Goal: Information Seeking & Learning: Learn about a topic

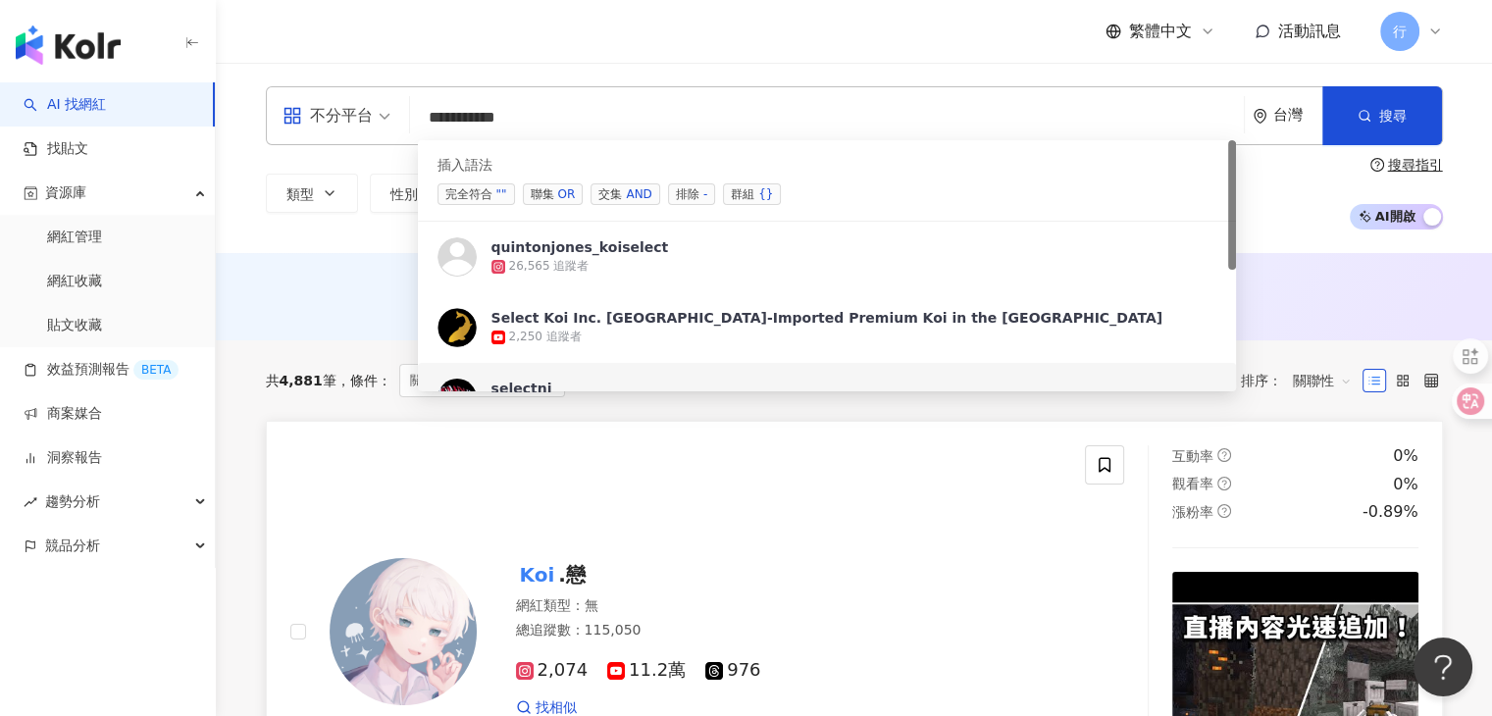
click at [775, 477] on div "Koi .戀 網紅類型 ： 無 總追蹤數 ： 115,050 2,074 11.2萬 976 找相似" at bounding box center [687, 631] width 795 height 372
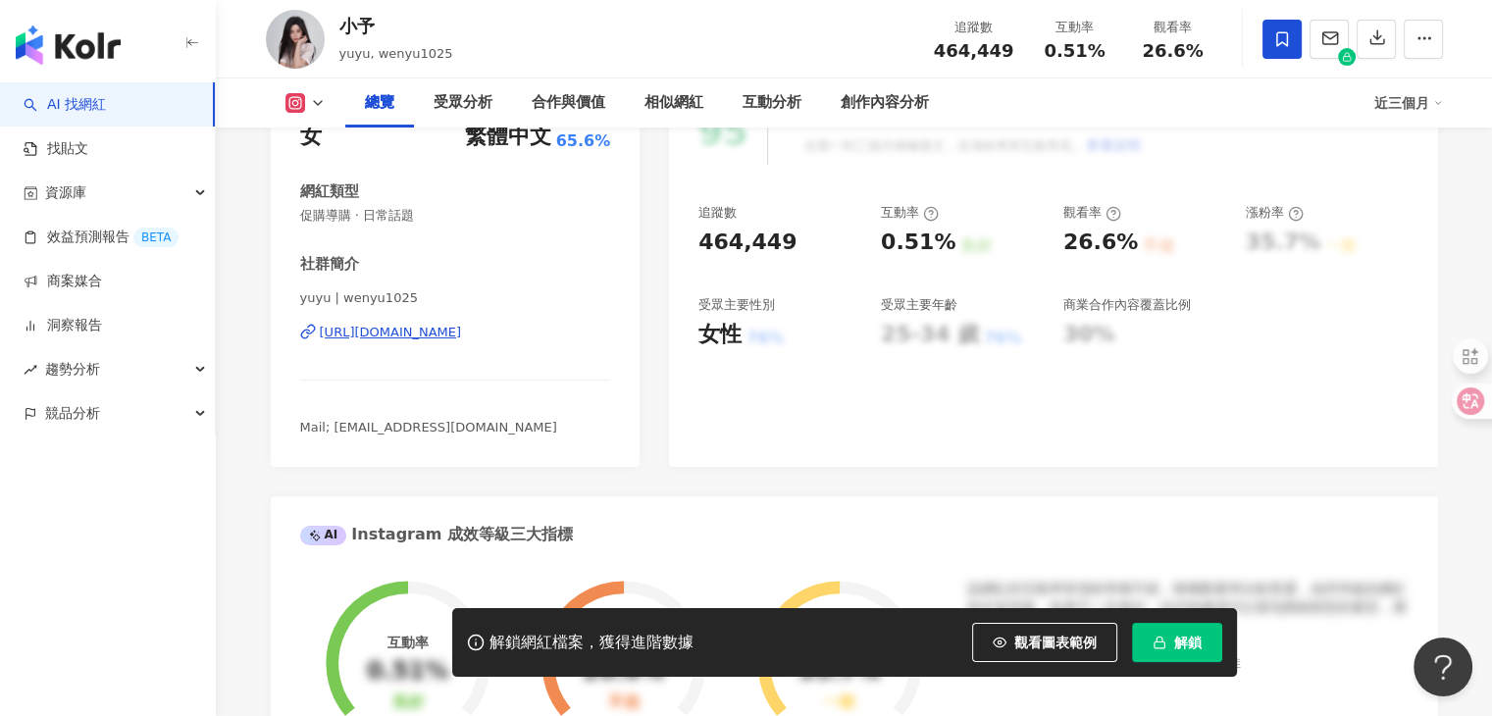
click at [324, 108] on icon at bounding box center [318, 103] width 16 height 16
click at [448, 69] on div "小予 yuyu, wenyu1025 追蹤數 464,449 互動率 0.51% 觀看率 26.6%" at bounding box center [854, 38] width 1255 height 77
click at [1006, 521] on div "AI Instagram 成效等級三大指標" at bounding box center [854, 528] width 1167 height 64
drag, startPoint x: 370, startPoint y: 28, endPoint x: 346, endPoint y: 27, distance: 23.6
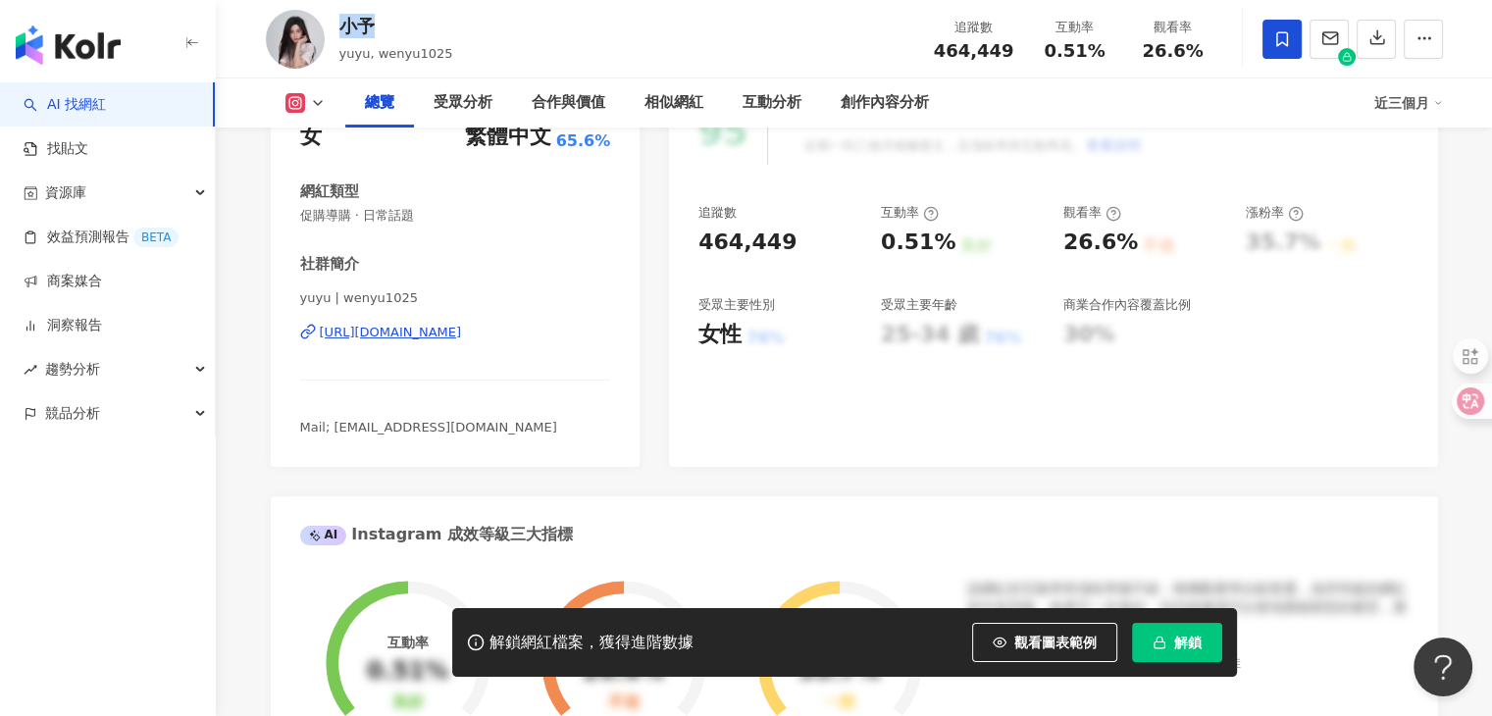
click at [346, 27] on div "小予" at bounding box center [396, 26] width 114 height 25
copy div "小予"
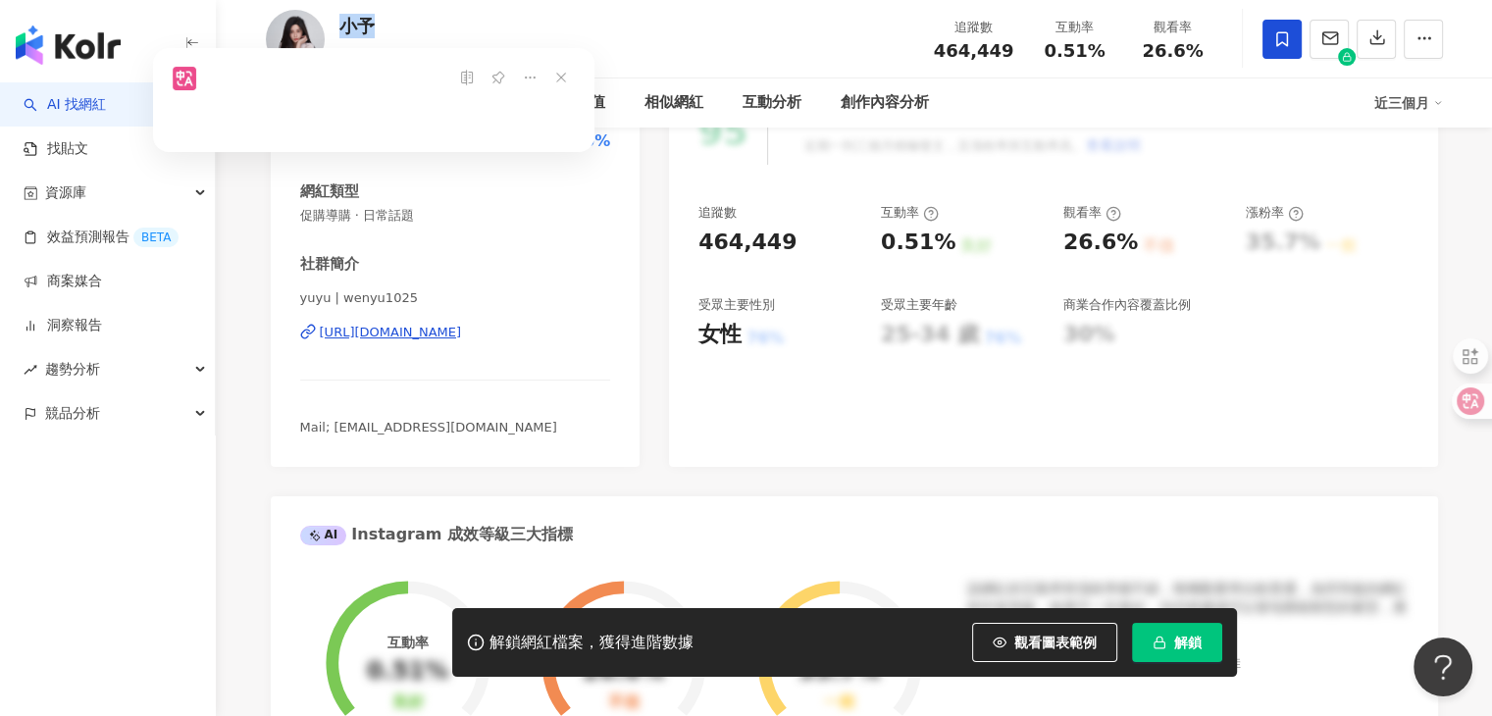
click at [448, 28] on div "小予 yuyu, wenyu1025 追蹤數 464,449 互動率 0.51% 觀看率 26.6%" at bounding box center [854, 38] width 1255 height 77
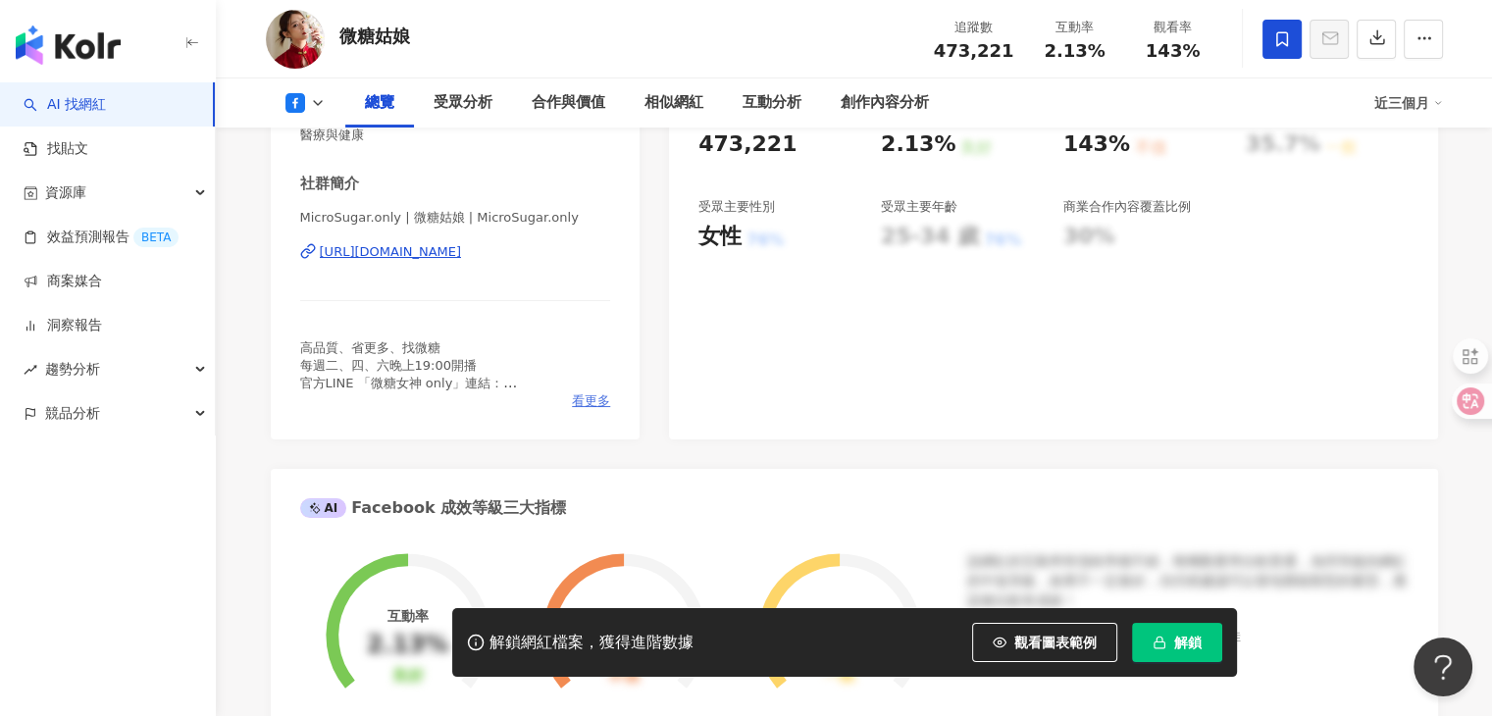
click at [586, 399] on span "看更多" at bounding box center [591, 401] width 38 height 18
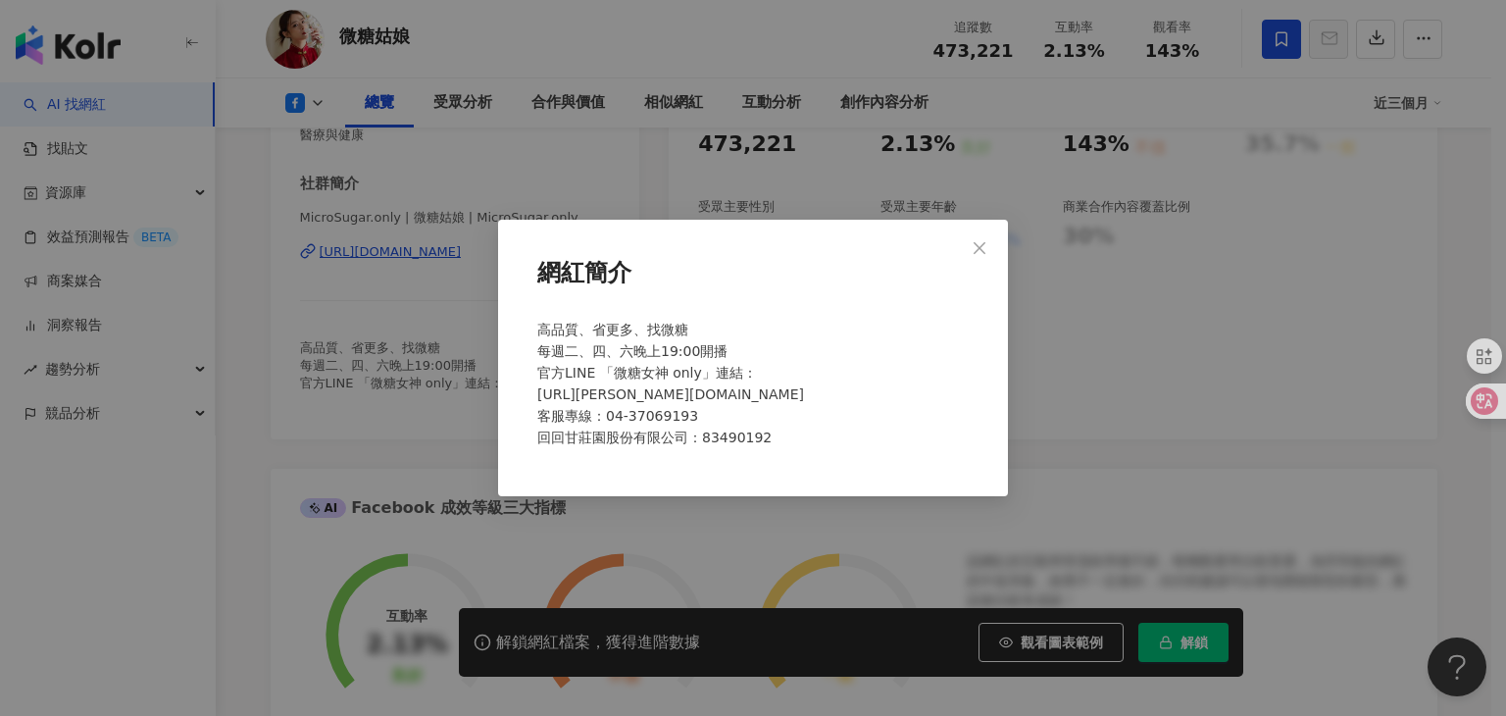
click at [483, 311] on div "網紅簡介 高品質、省更多、找微糖 每週二、四、六晚上19:00開播 官方LINE 「微糖女神 only」連結： [URL][PERSON_NAME][DOMA…" at bounding box center [753, 358] width 1506 height 716
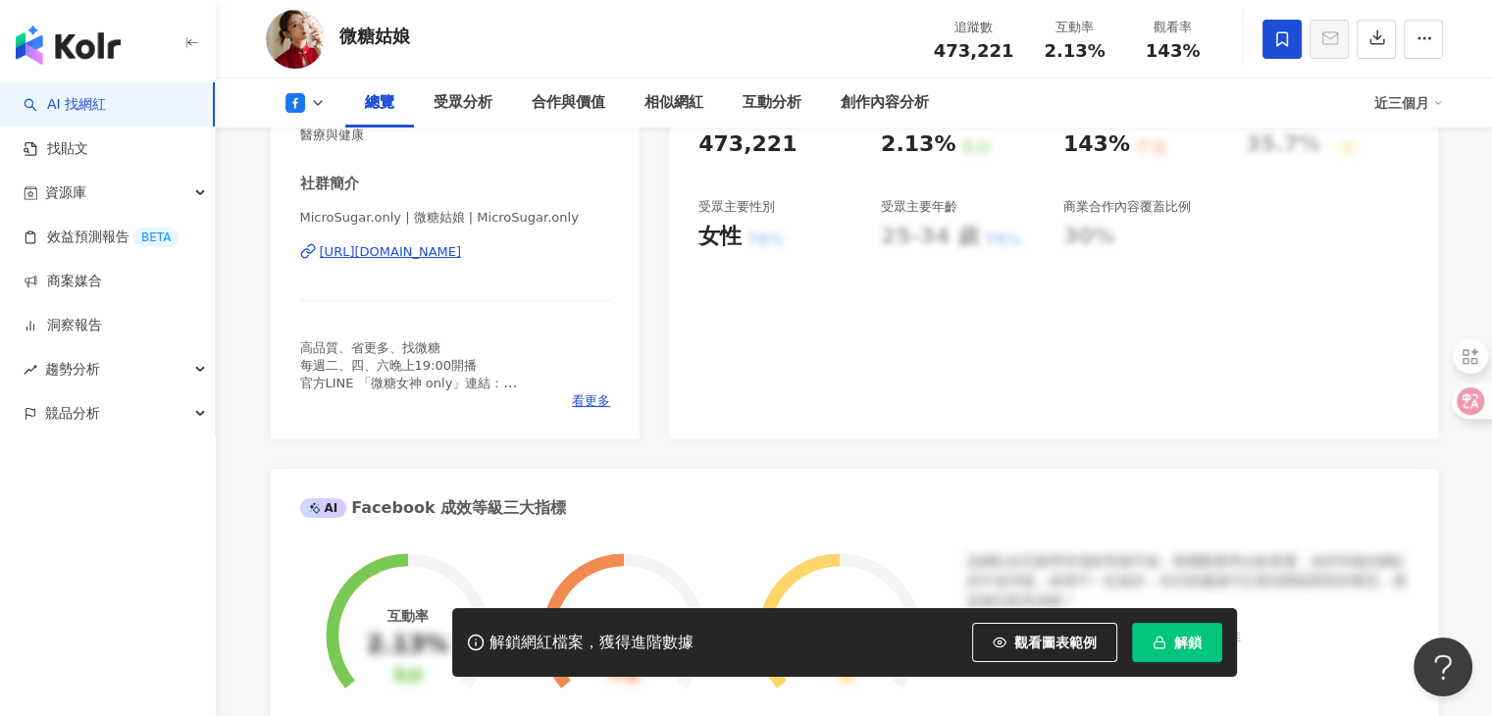
click at [312, 106] on icon at bounding box center [318, 103] width 16 height 16
click at [328, 148] on button "Instagram" at bounding box center [336, 139] width 118 height 27
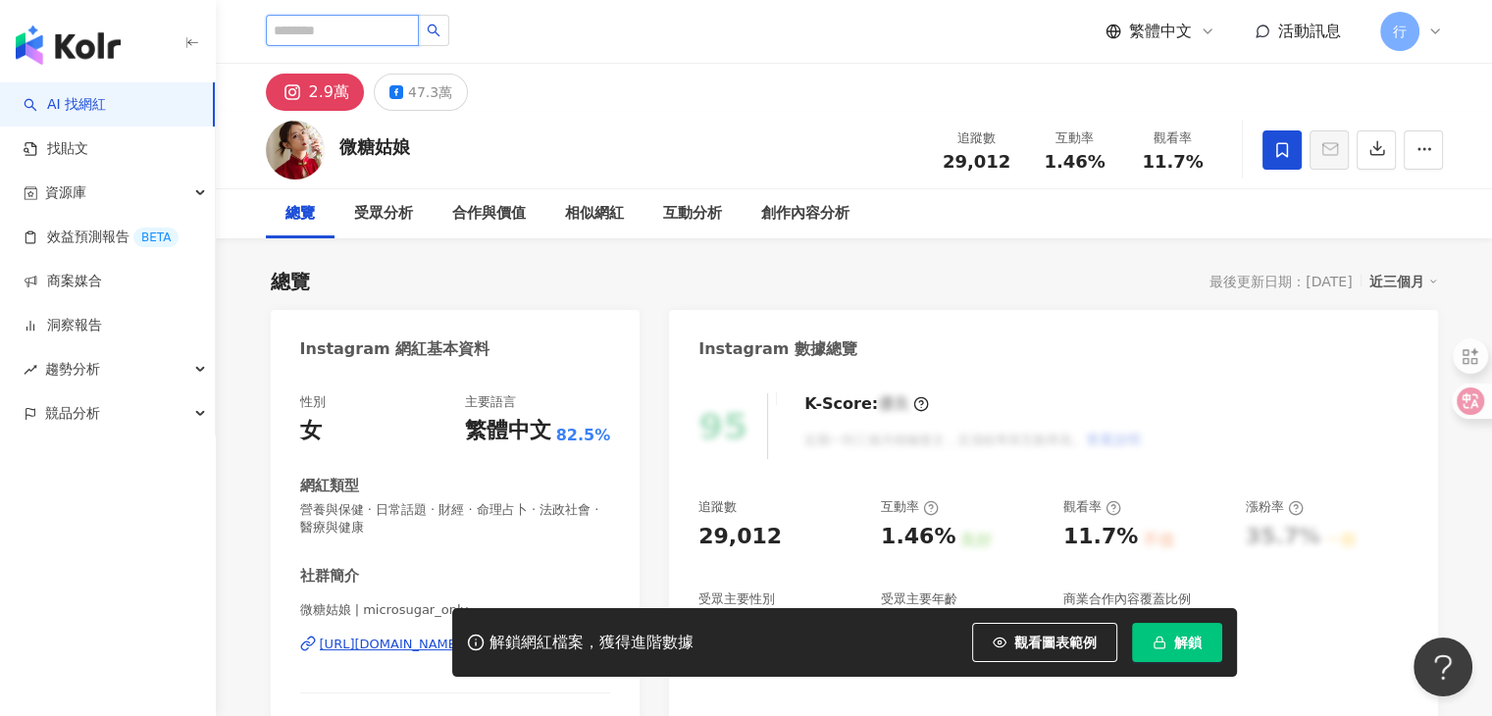
click at [419, 40] on input "search" at bounding box center [342, 30] width 153 height 31
paste input "**********"
type input "**********"
click at [506, 28] on div "**********" at bounding box center [854, 31] width 1177 height 63
click at [449, 30] on button "button" at bounding box center [433, 30] width 31 height 31
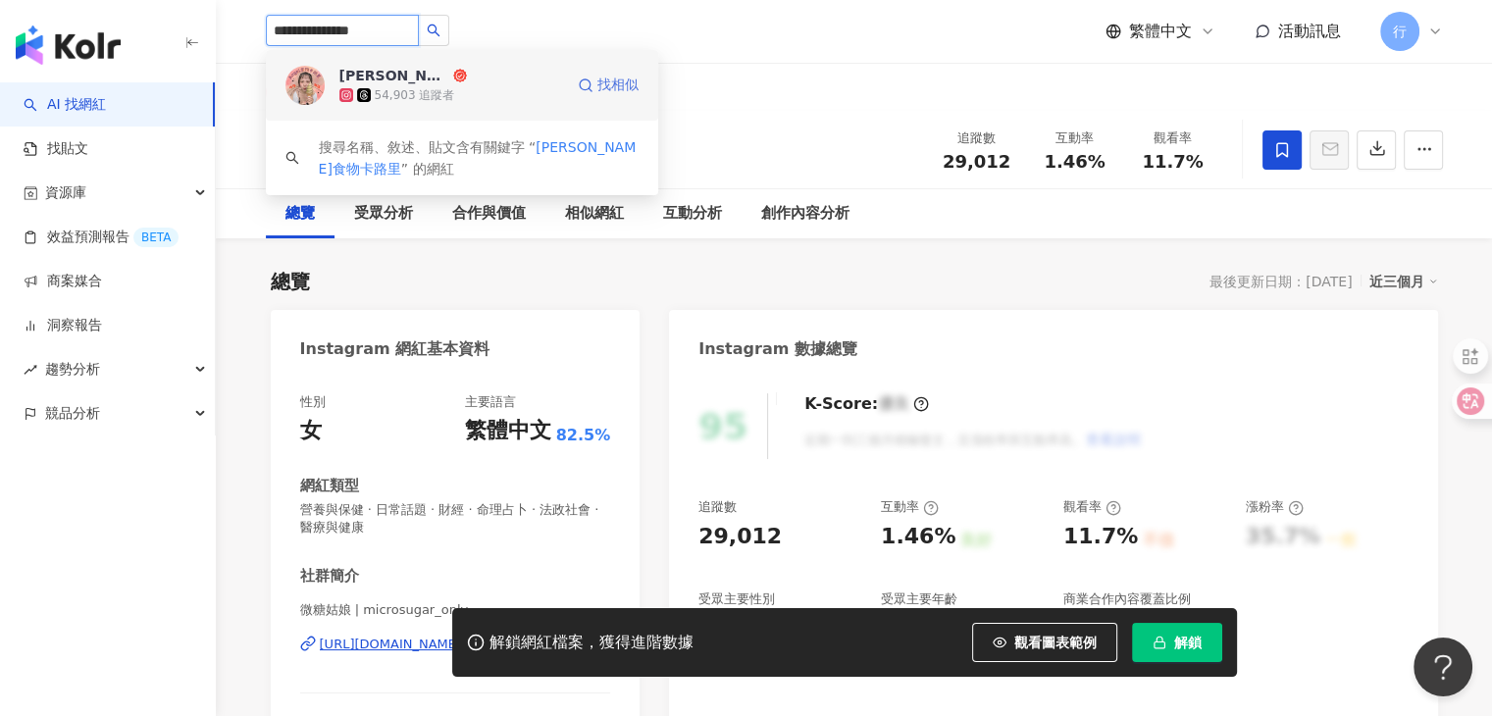
drag, startPoint x: 638, startPoint y: 92, endPoint x: 582, endPoint y: 92, distance: 56.9
click at [582, 92] on icon at bounding box center [586, 85] width 16 height 16
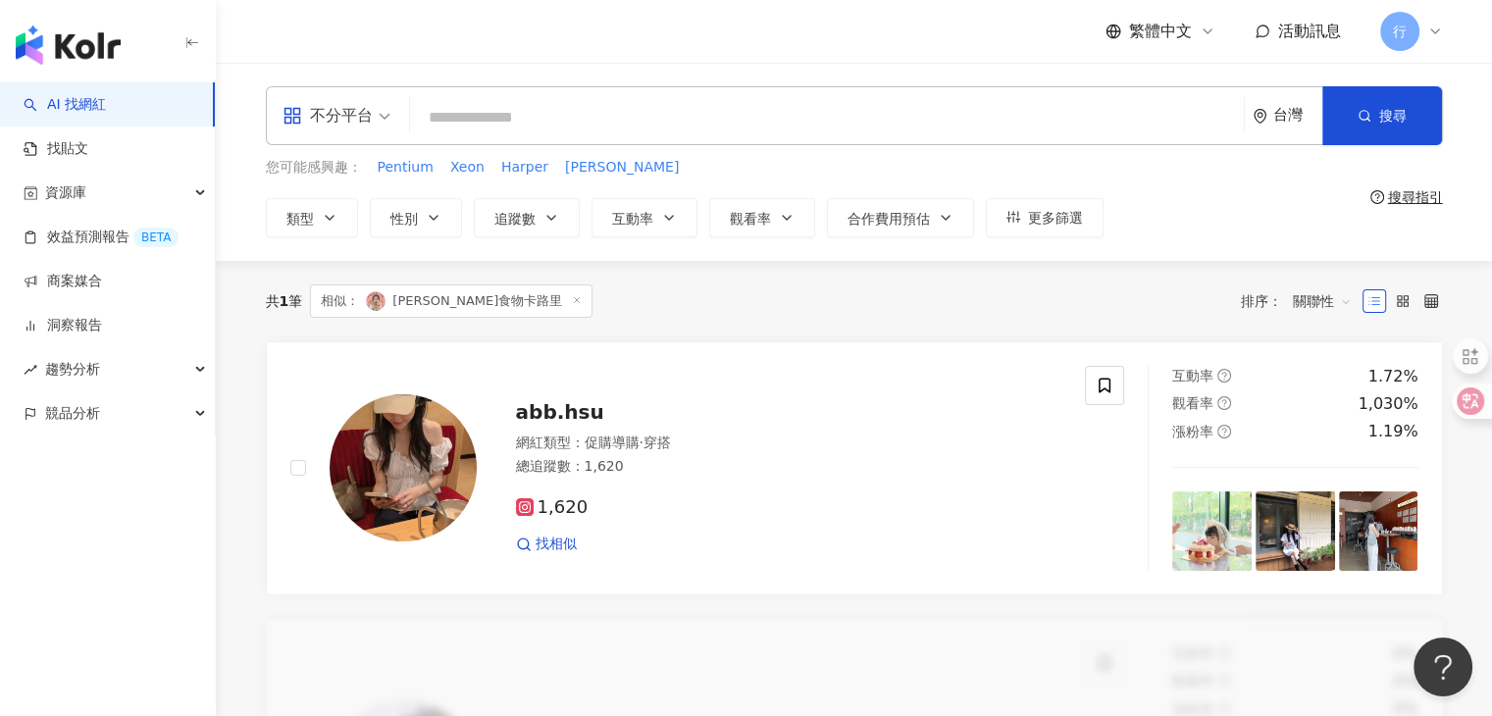
click at [763, 130] on input "search" at bounding box center [827, 117] width 818 height 37
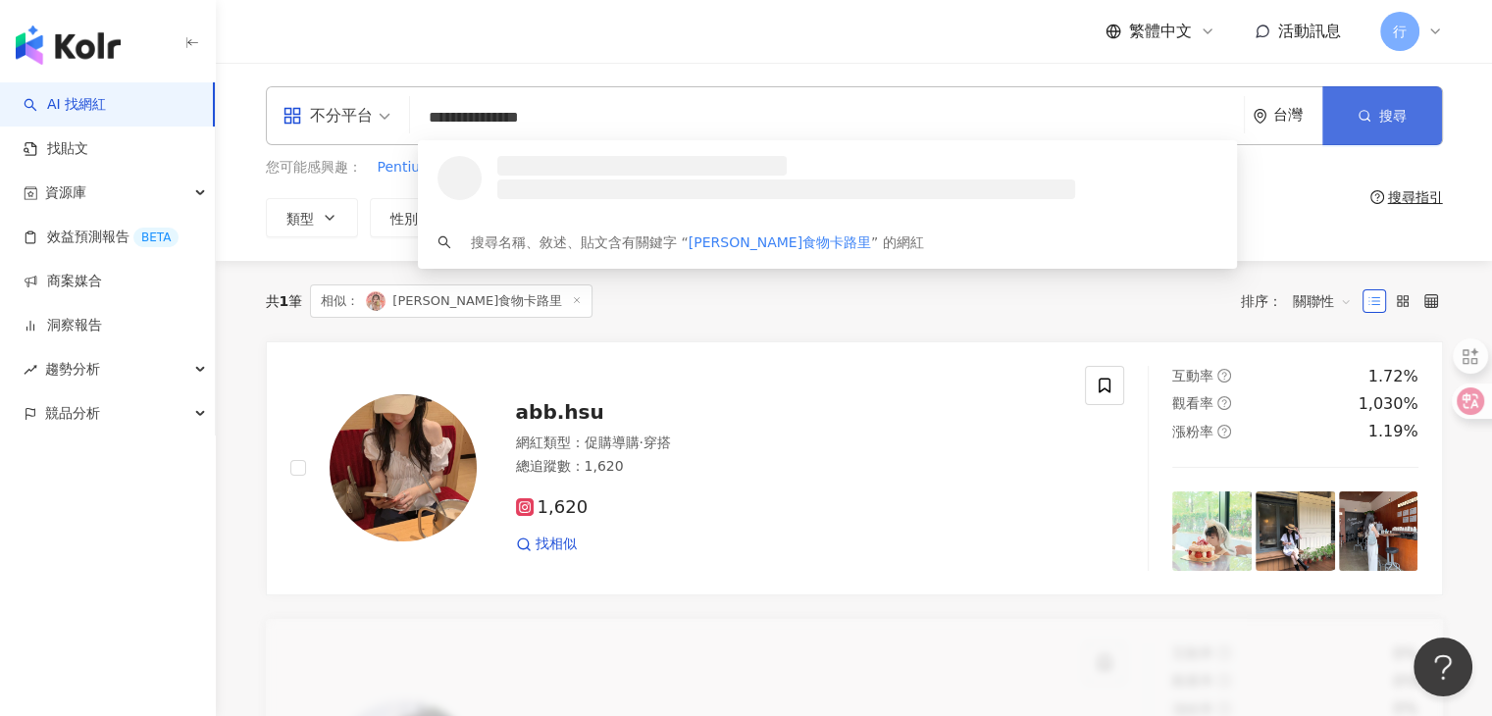
type input "**********"
click at [1393, 124] on span "搜尋" at bounding box center [1392, 116] width 27 height 16
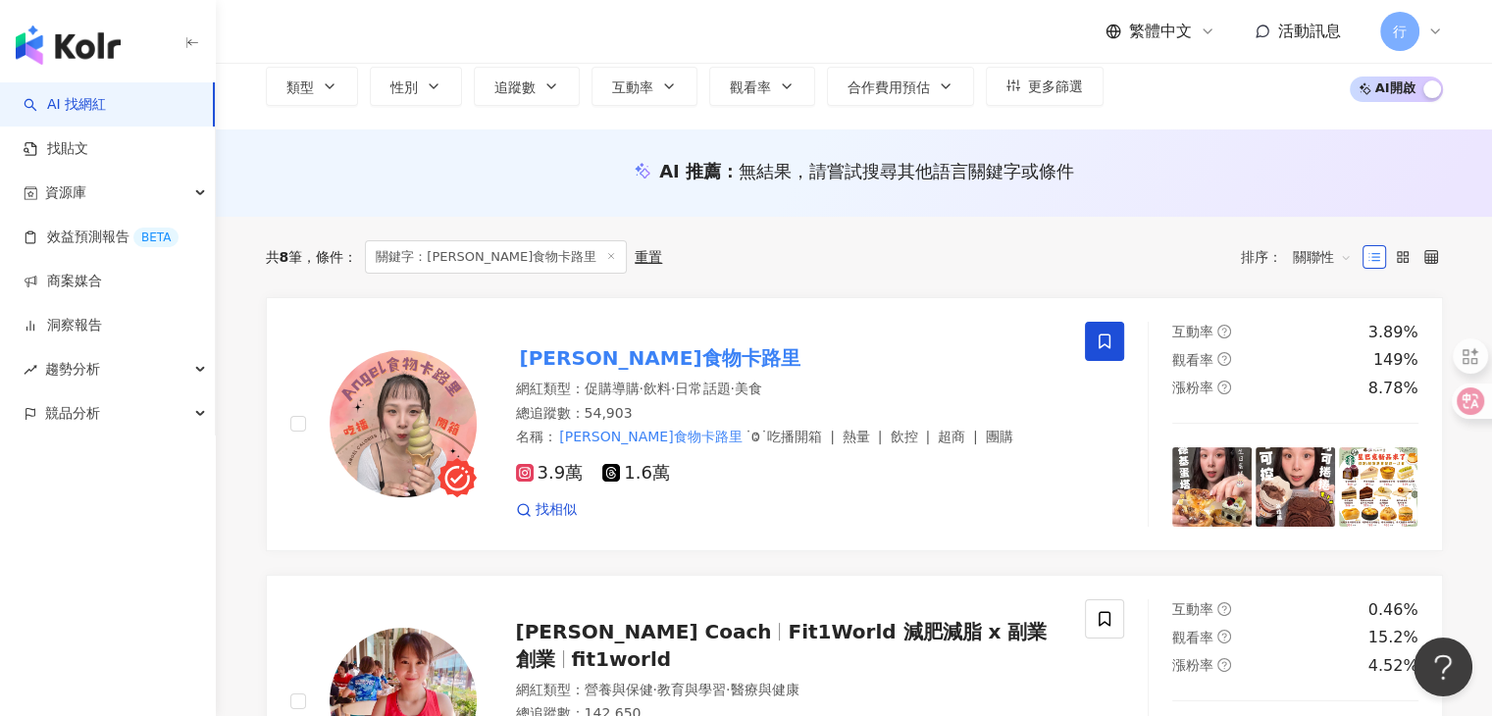
scroll to position [98, 0]
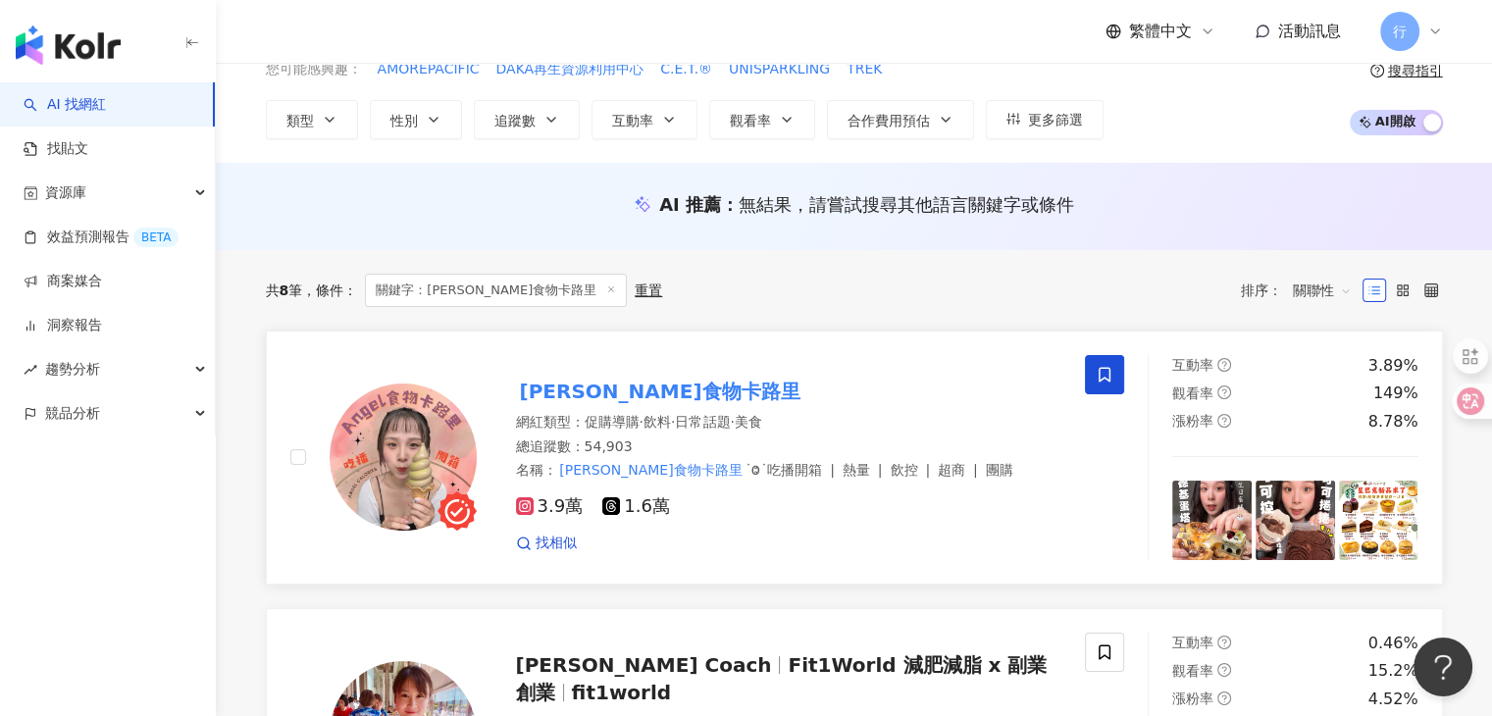
click at [657, 386] on mark "[PERSON_NAME]食物卡路里" at bounding box center [660, 391] width 288 height 31
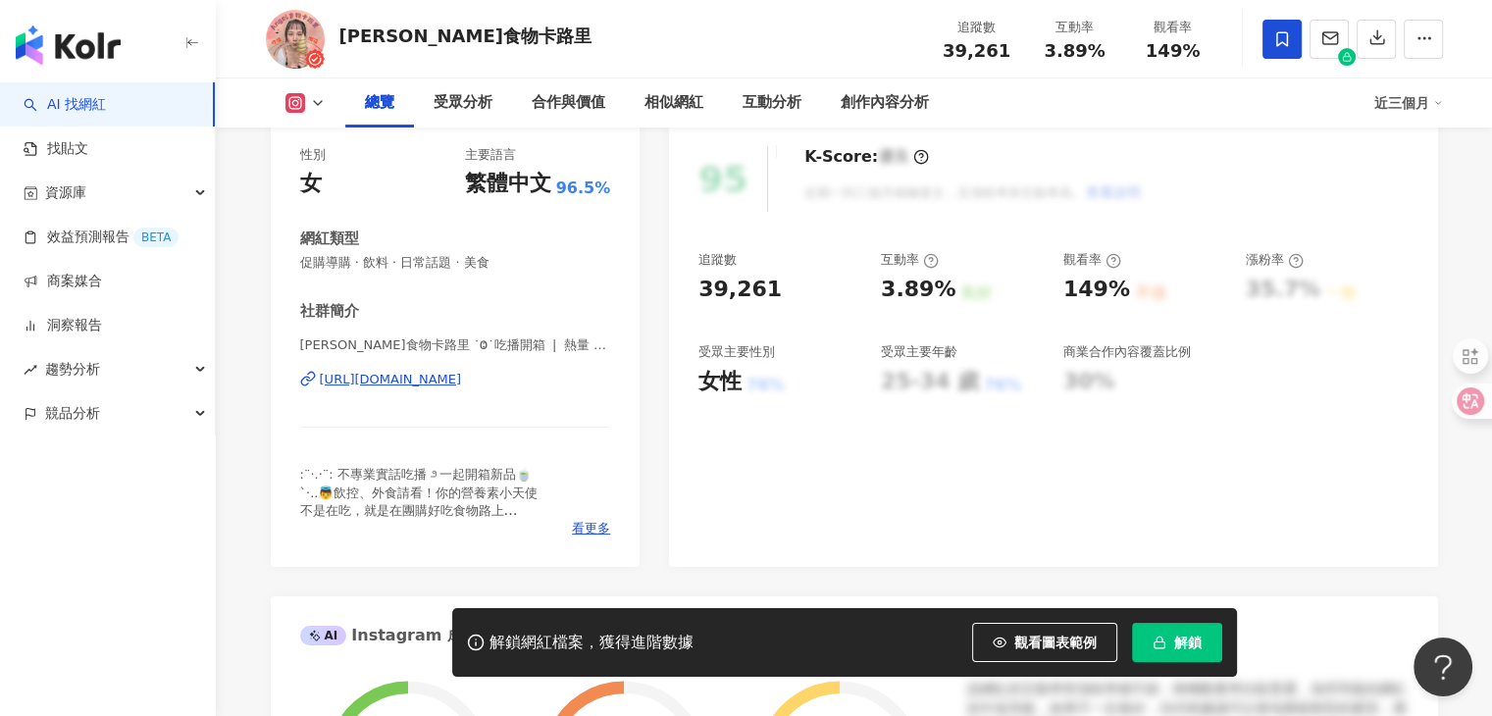
scroll to position [294, 0]
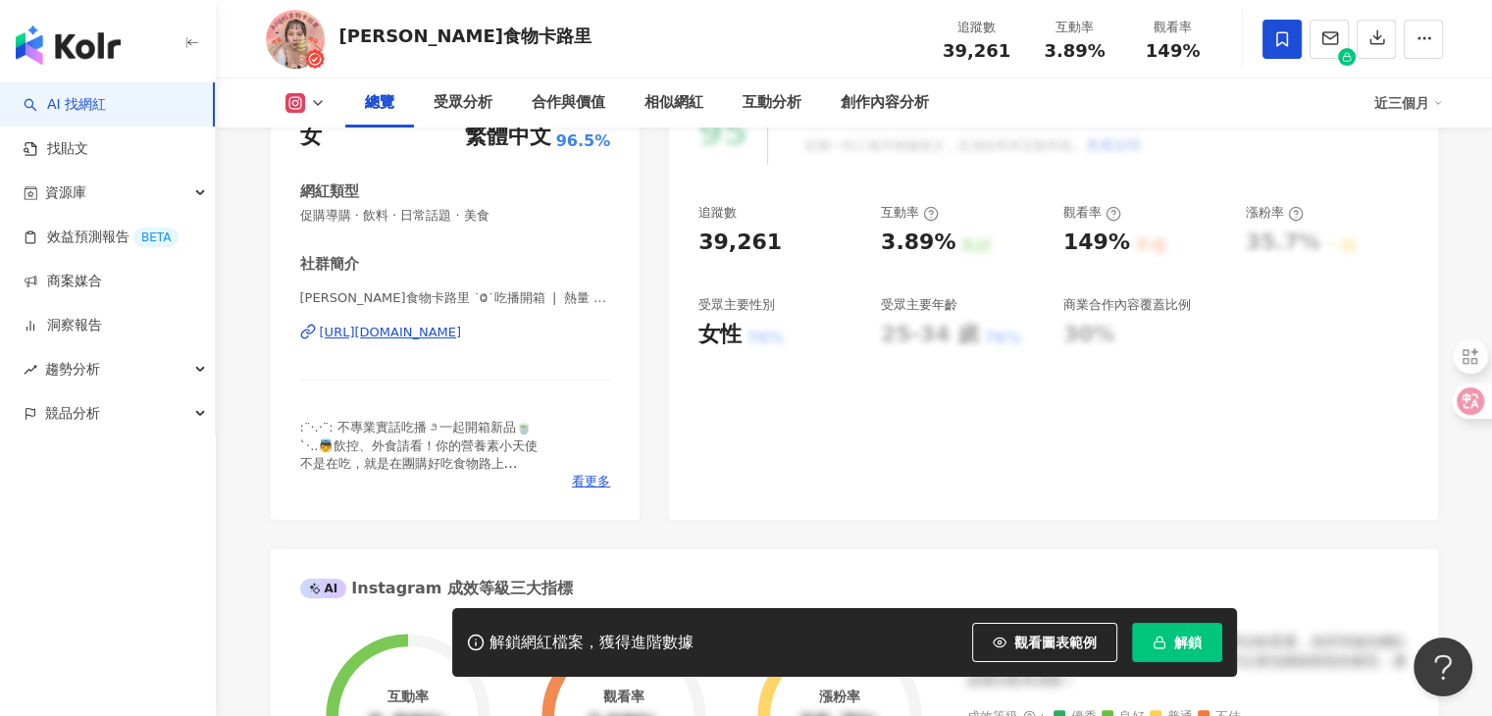
click at [570, 476] on div "看更多" at bounding box center [455, 482] width 311 height 18
click at [577, 483] on span "看更多" at bounding box center [591, 482] width 38 height 18
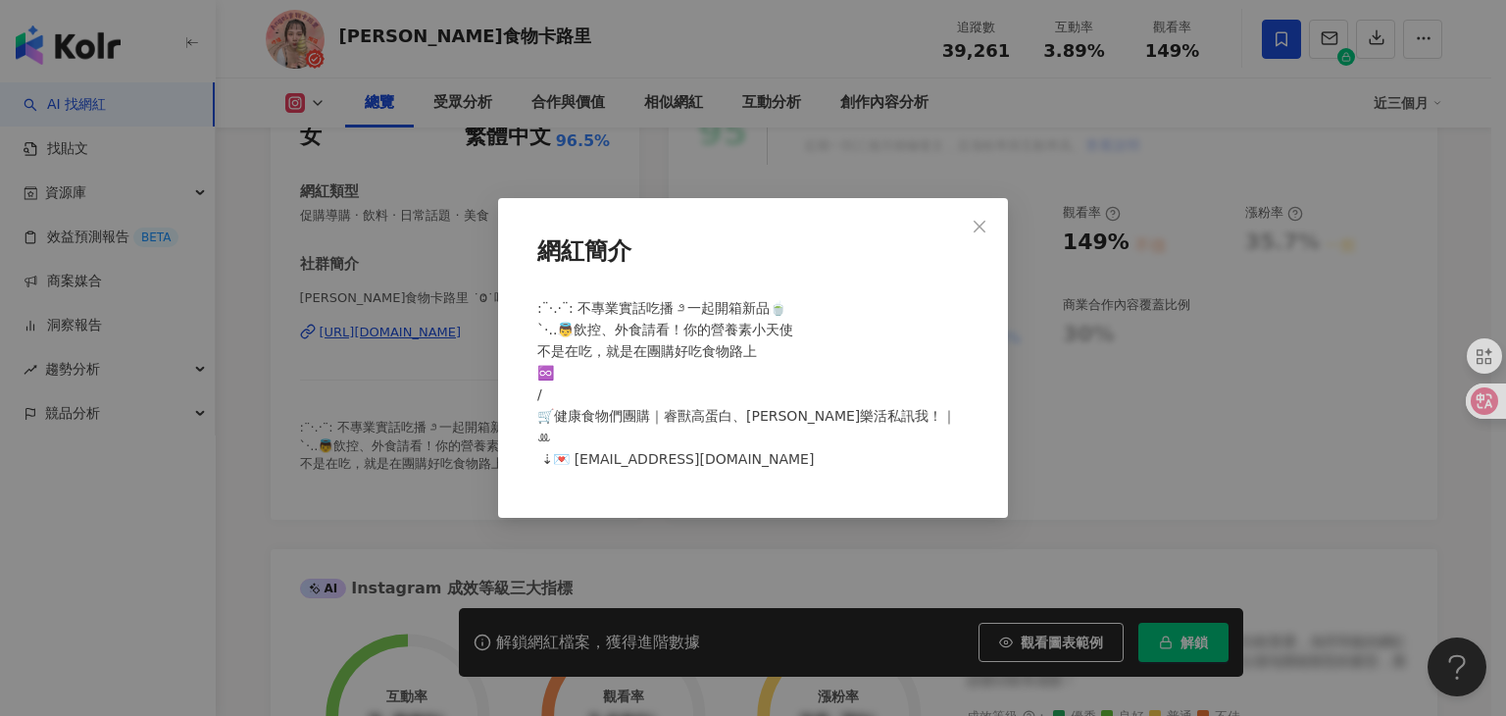
click at [992, 219] on span "Close" at bounding box center [979, 227] width 39 height 16
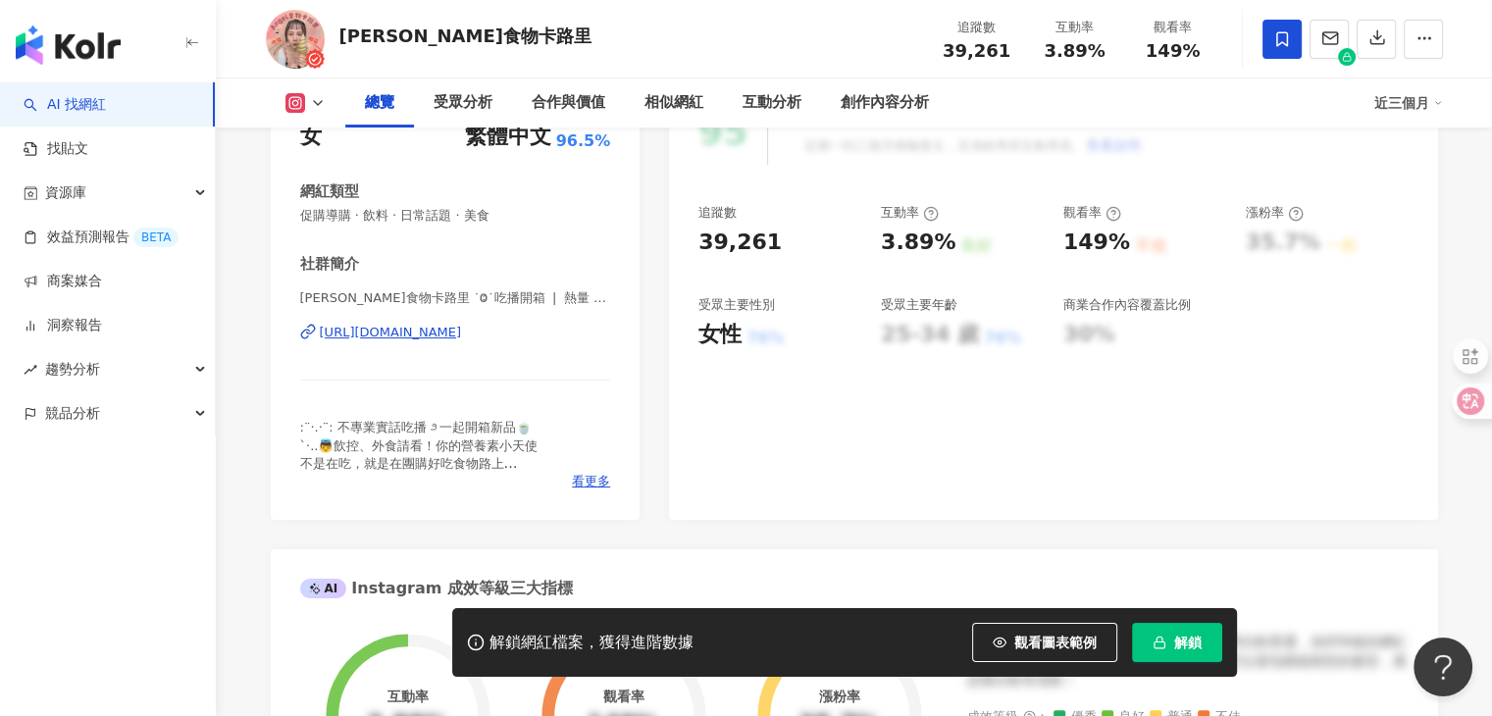
click at [302, 99] on icon at bounding box center [295, 103] width 20 height 20
click at [832, 399] on div "95 K-Score : 優良 近期一到三個月積極發文，且漲粉率與互動率高。 查看說明 追蹤數 39,261 互動率 3.89% 良好 觀看率 149% 不佳…" at bounding box center [1053, 299] width 768 height 440
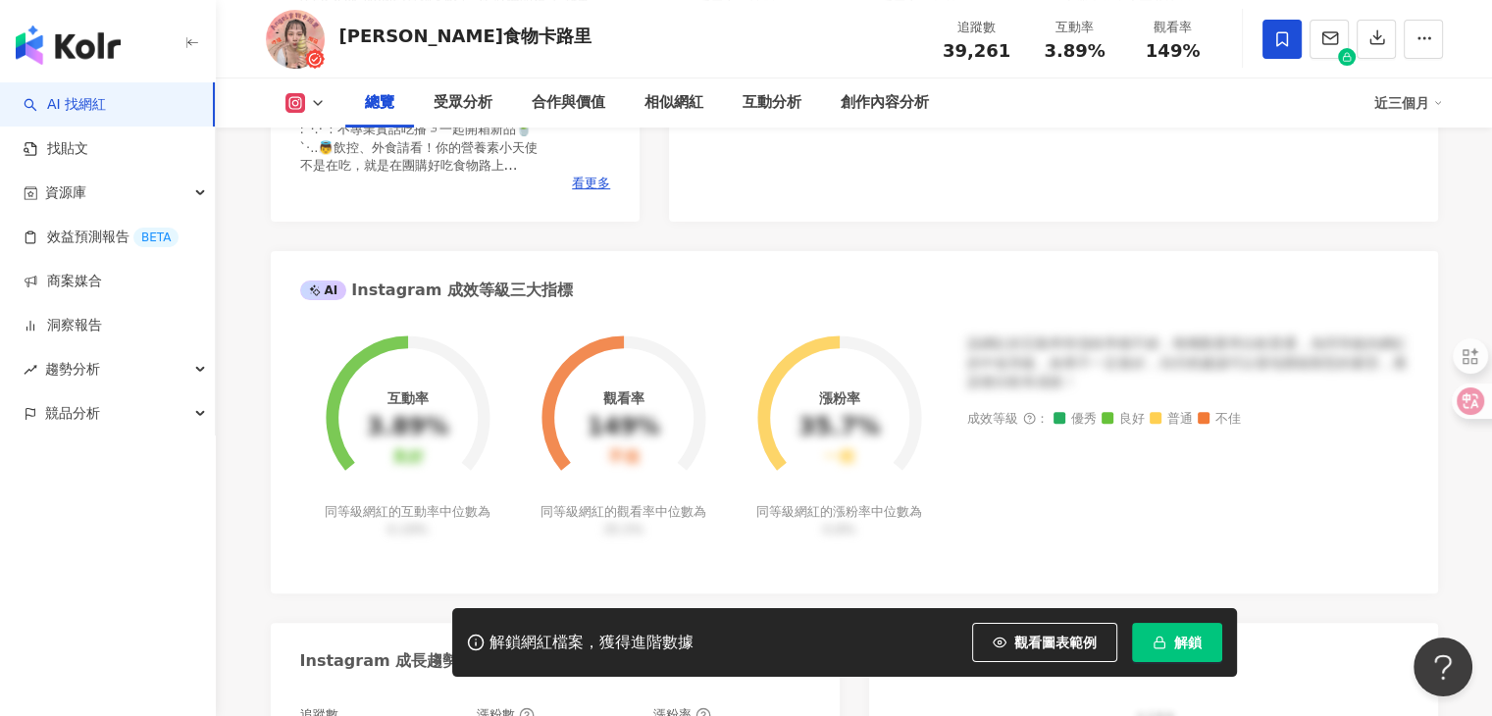
scroll to position [785, 0]
